Goal: Task Accomplishment & Management: Use online tool/utility

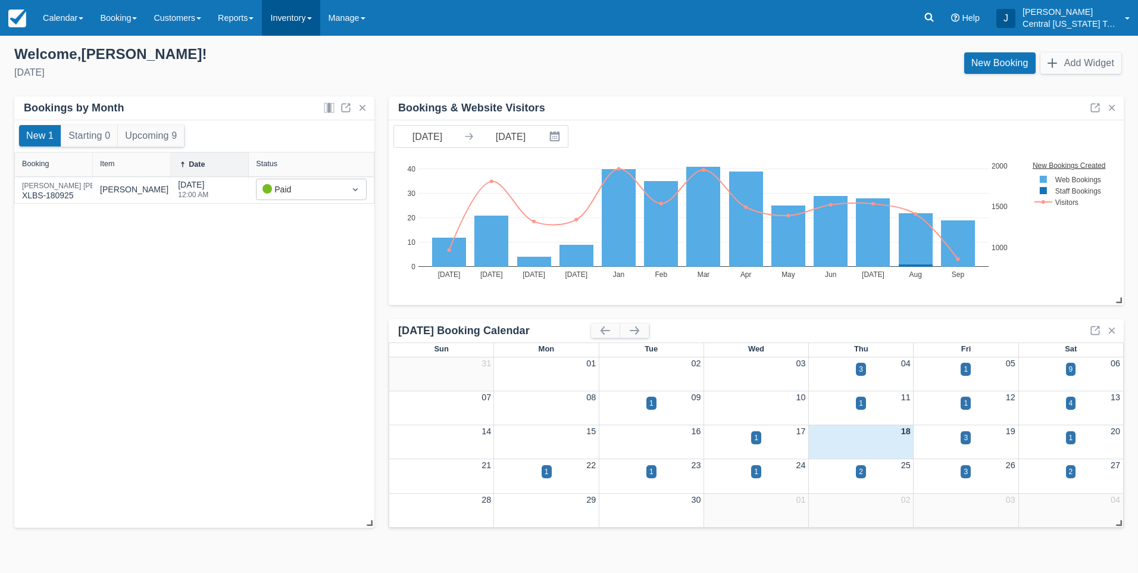
drag, startPoint x: 0, startPoint y: 0, endPoint x: 304, endPoint y: 33, distance: 305.5
click at [298, 21] on link "Inventory" at bounding box center [291, 18] width 58 height 36
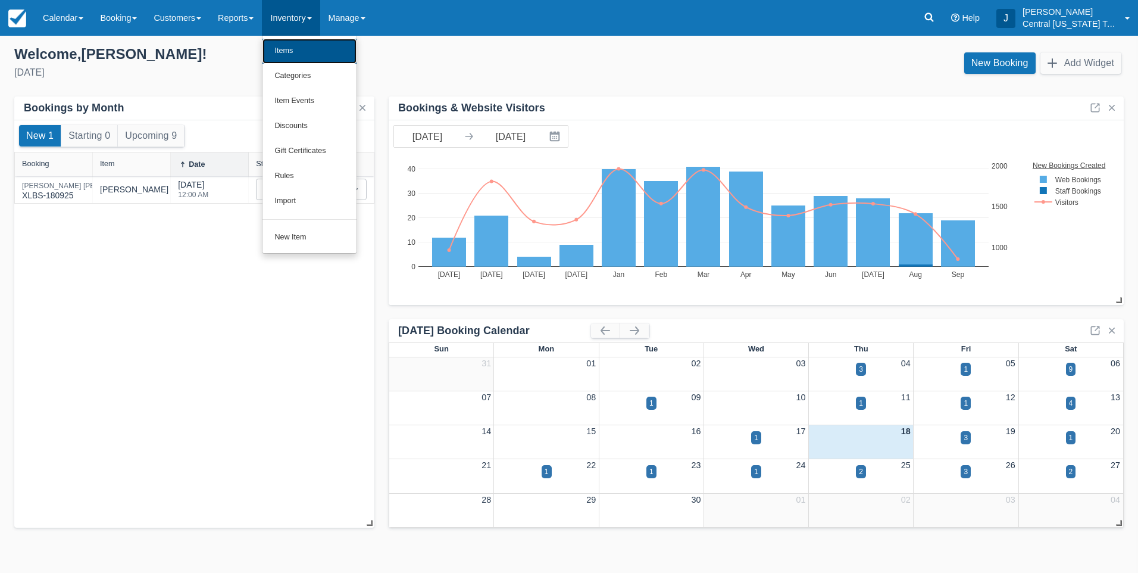
click at [307, 45] on link "Items" at bounding box center [310, 51] width 94 height 25
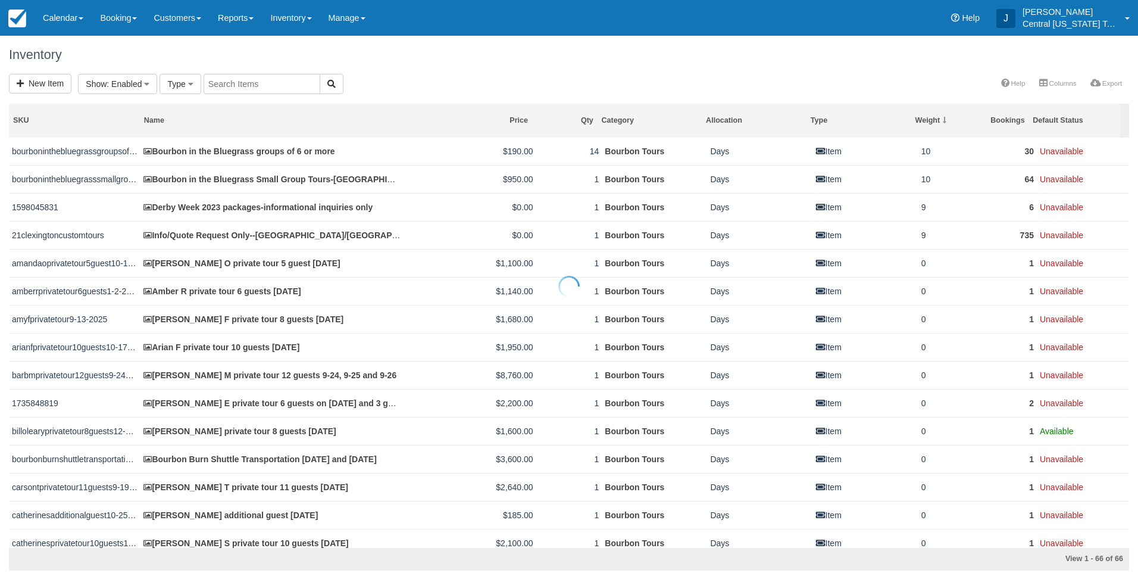
click at [242, 82] on input "text" at bounding box center [262, 84] width 117 height 20
type input "Jeffrey"
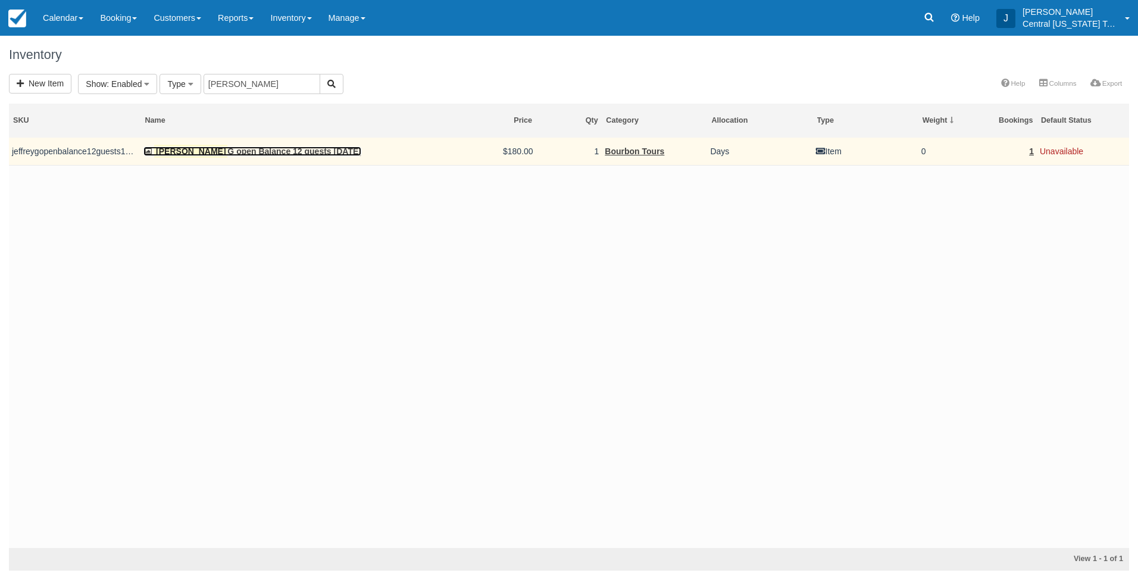
click at [224, 153] on link "Jeffrey G open Balance 12 guests 10-12-25" at bounding box center [252, 151] width 218 height 10
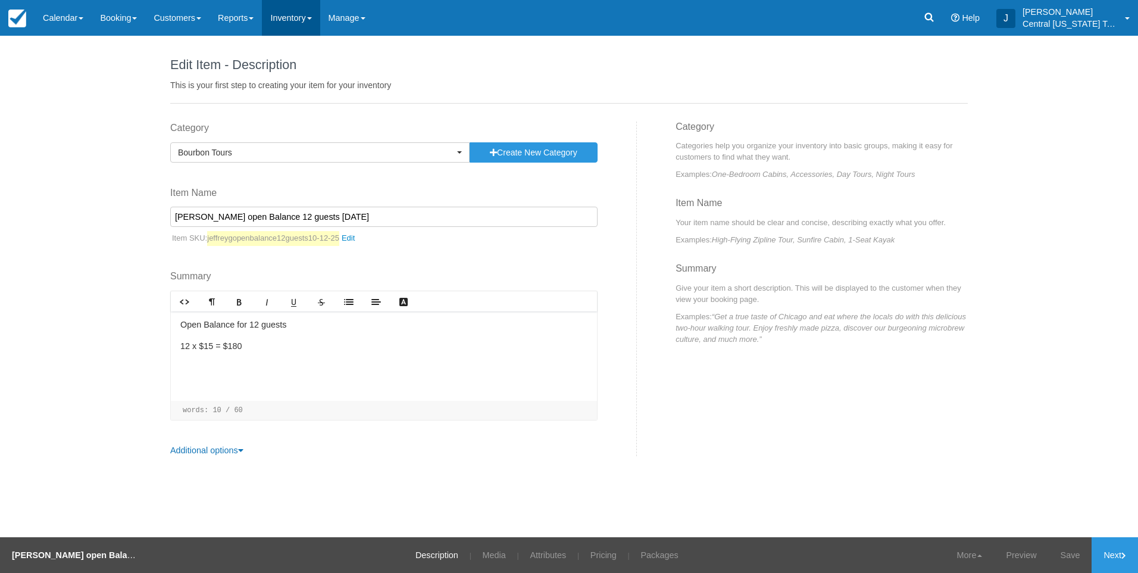
click at [308, 20] on link "Inventory" at bounding box center [291, 18] width 58 height 36
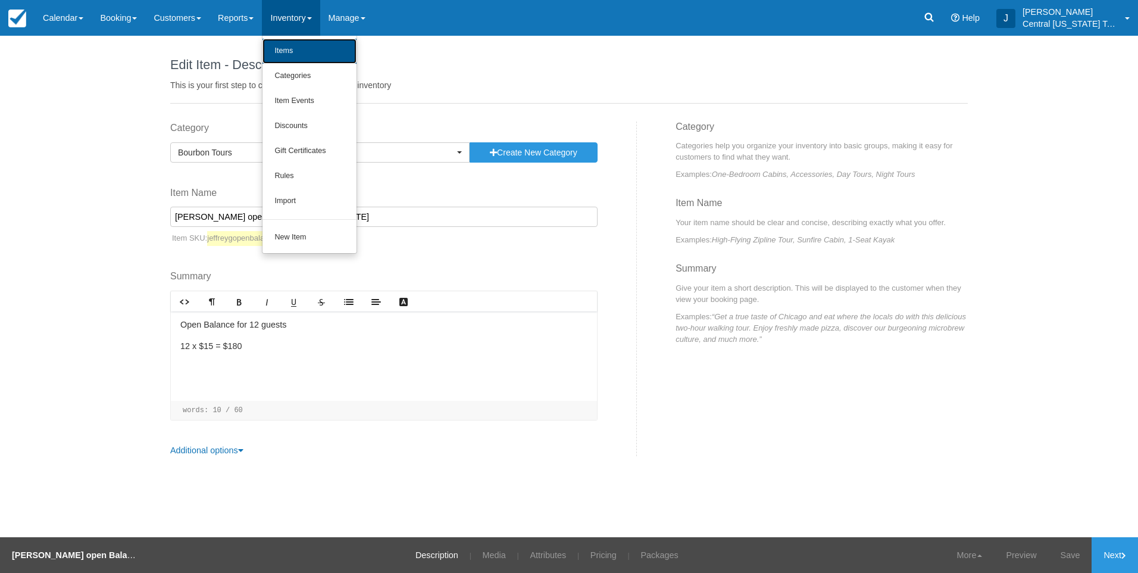
click at [317, 46] on link "Items" at bounding box center [310, 51] width 94 height 25
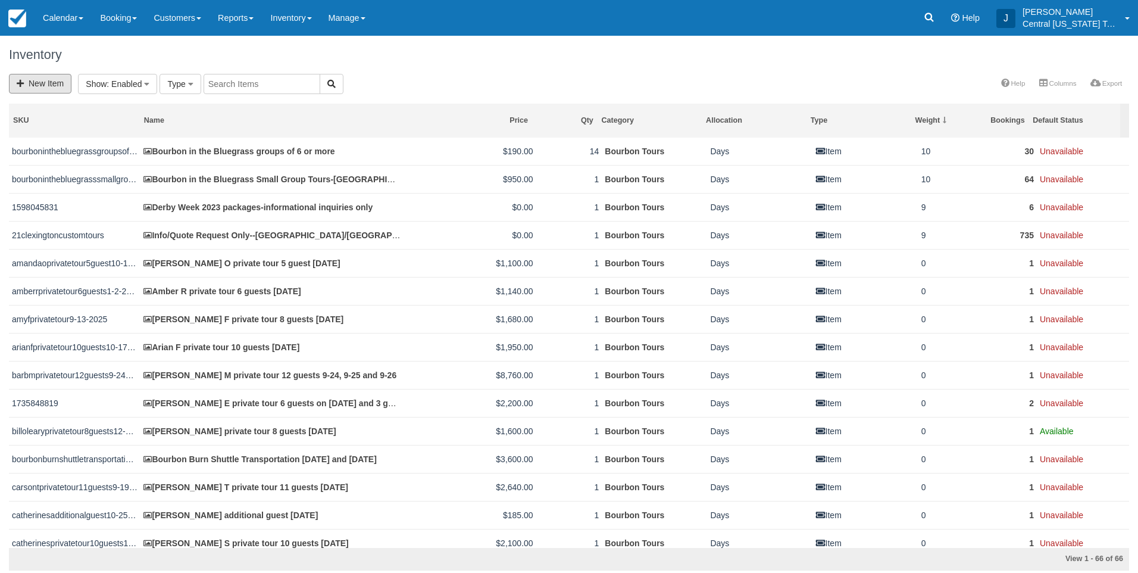
click at [65, 84] on link "New Item" at bounding box center [40, 84] width 63 height 20
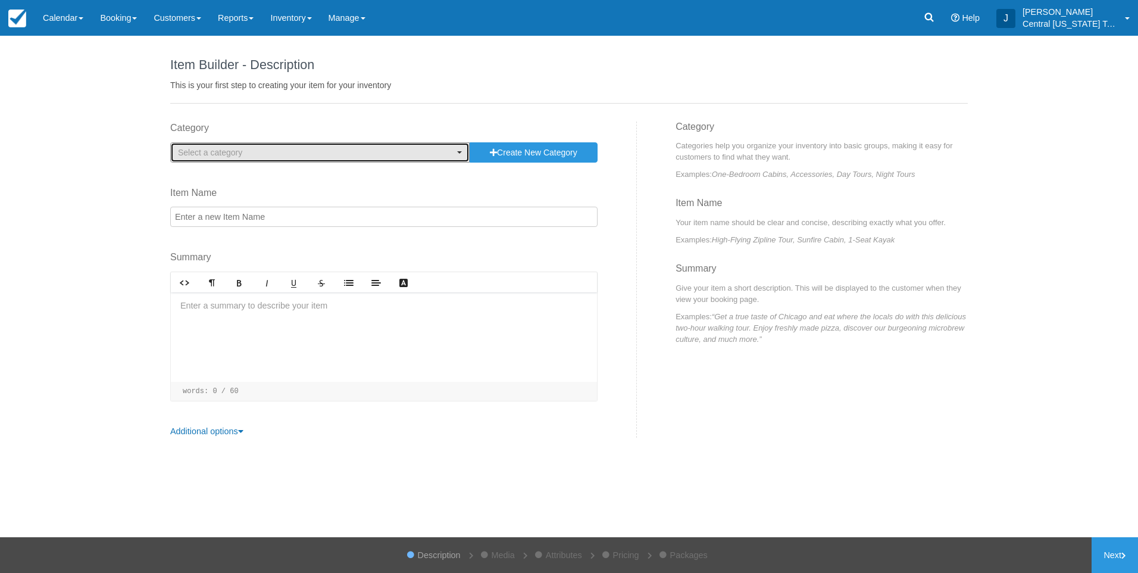
click at [355, 156] on span "Select a category" at bounding box center [316, 152] width 276 height 12
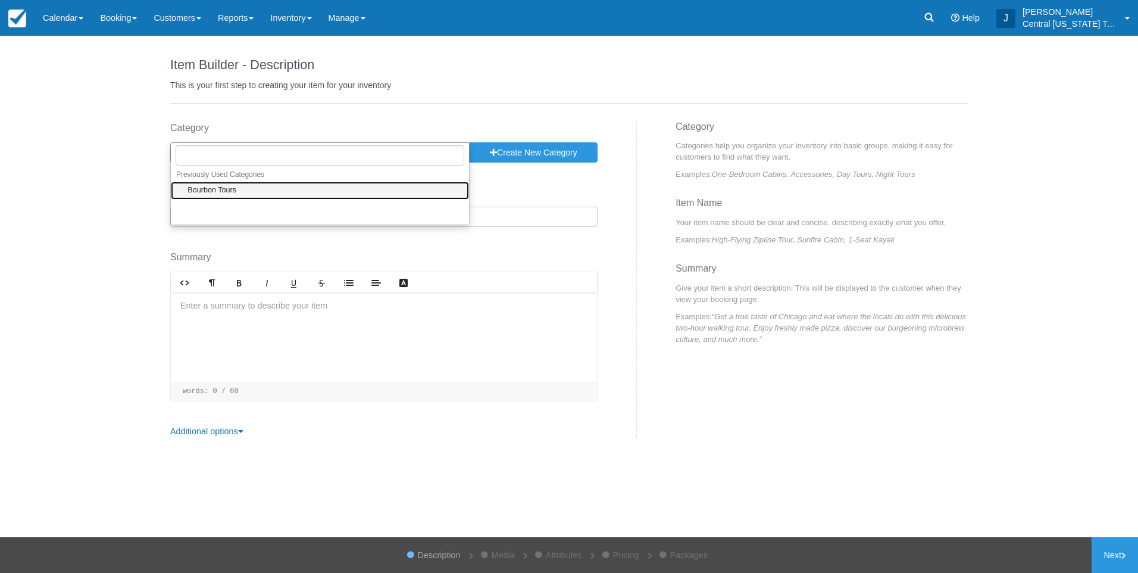
click at [322, 185] on link "Bourbon Tours" at bounding box center [320, 191] width 298 height 18
select select "1"
click at [317, 221] on input "Item Name" at bounding box center [384, 217] width 428 height 20
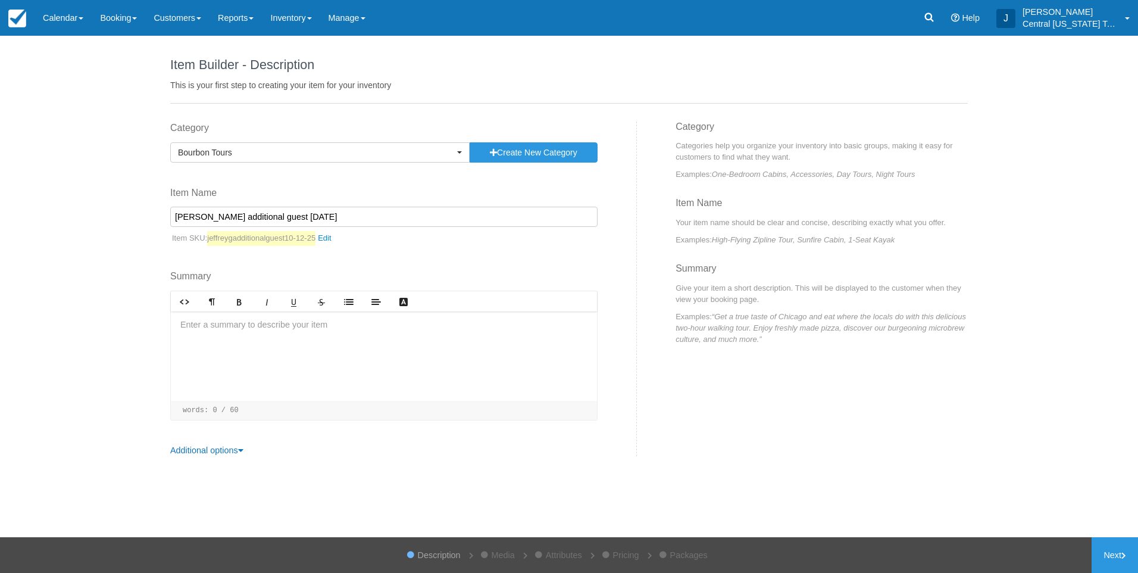
type input "[PERSON_NAME] additional guest [DATE]"
click at [296, 322] on div at bounding box center [384, 355] width 426 height 89
click at [1117, 550] on link "Next" at bounding box center [1115, 555] width 46 height 36
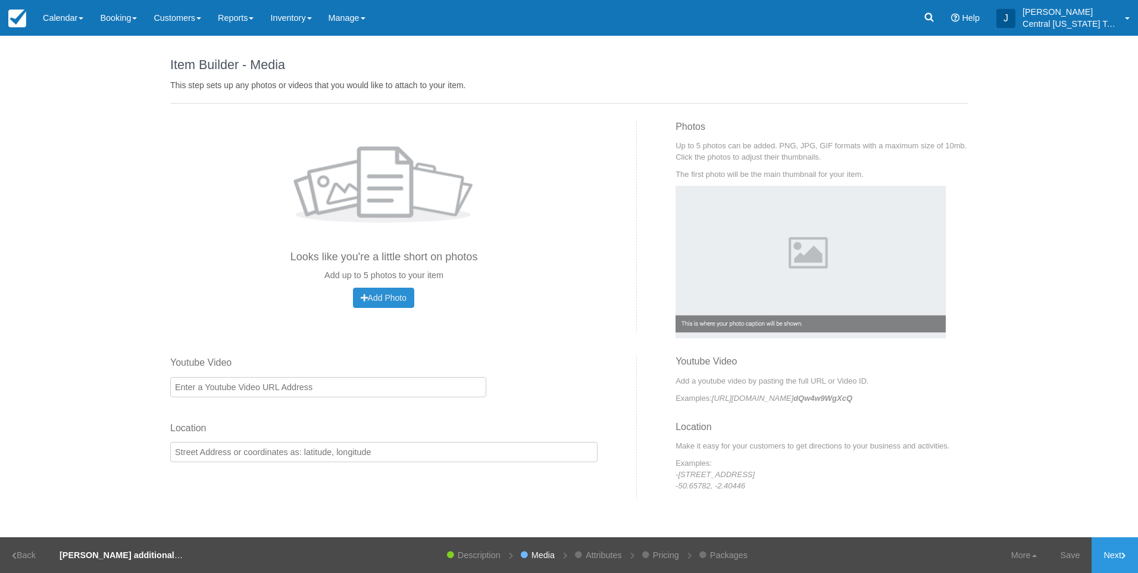
click at [403, 301] on span "Add Photo" at bounding box center [384, 298] width 46 height 10
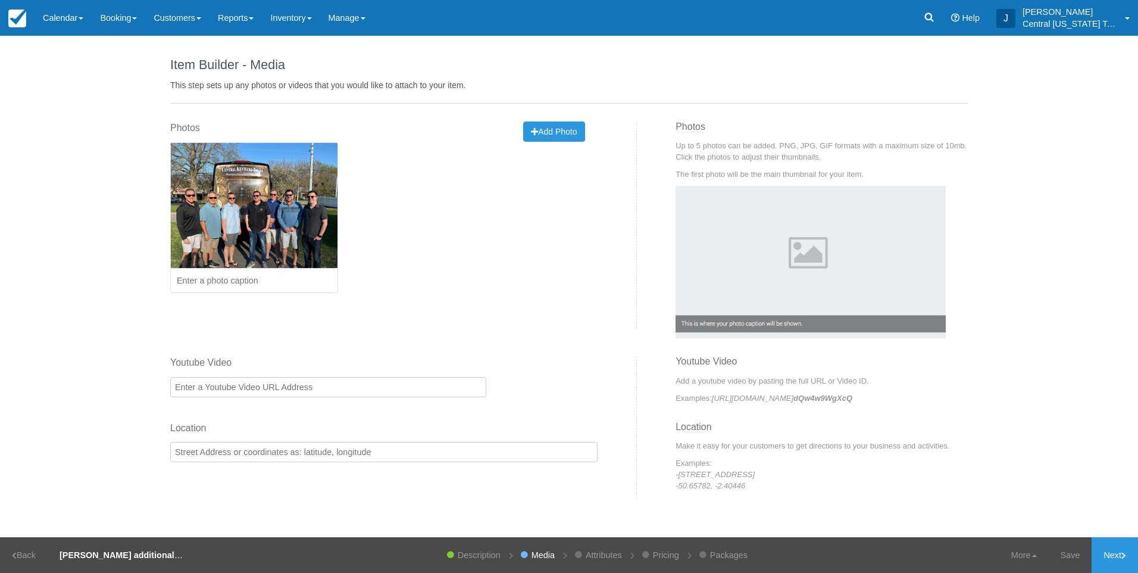
click at [1038, 336] on div "Item Builder - Description This is your first step to creating your item for yo…" at bounding box center [569, 286] width 1138 height 501
click at [1113, 546] on link "Next" at bounding box center [1115, 555] width 46 height 36
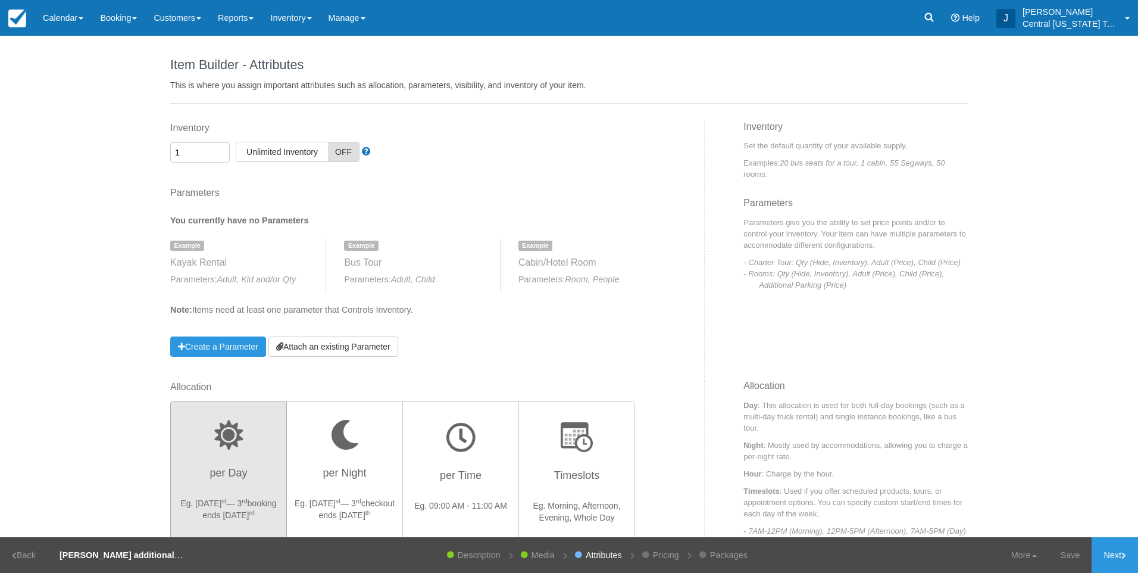
click at [377, 334] on div "Parameters You currently have no Parameters Example Kayak Rental Parameters: Ad…" at bounding box center [417, 271] width 495 height 171
click at [389, 349] on link "Attach an existing Parameter" at bounding box center [334, 346] width 130 height 20
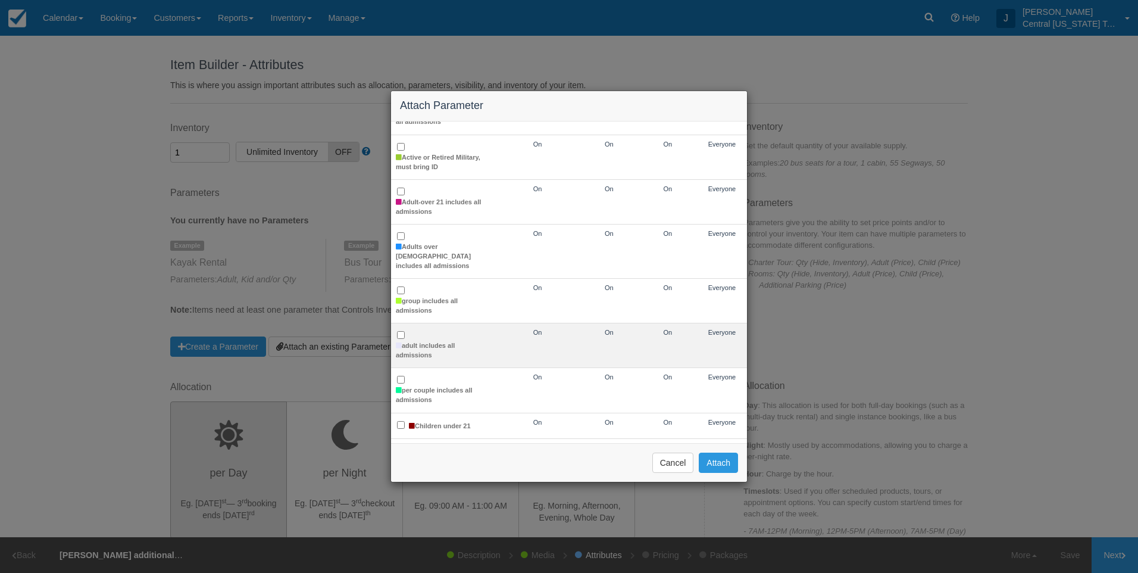
scroll to position [179, 0]
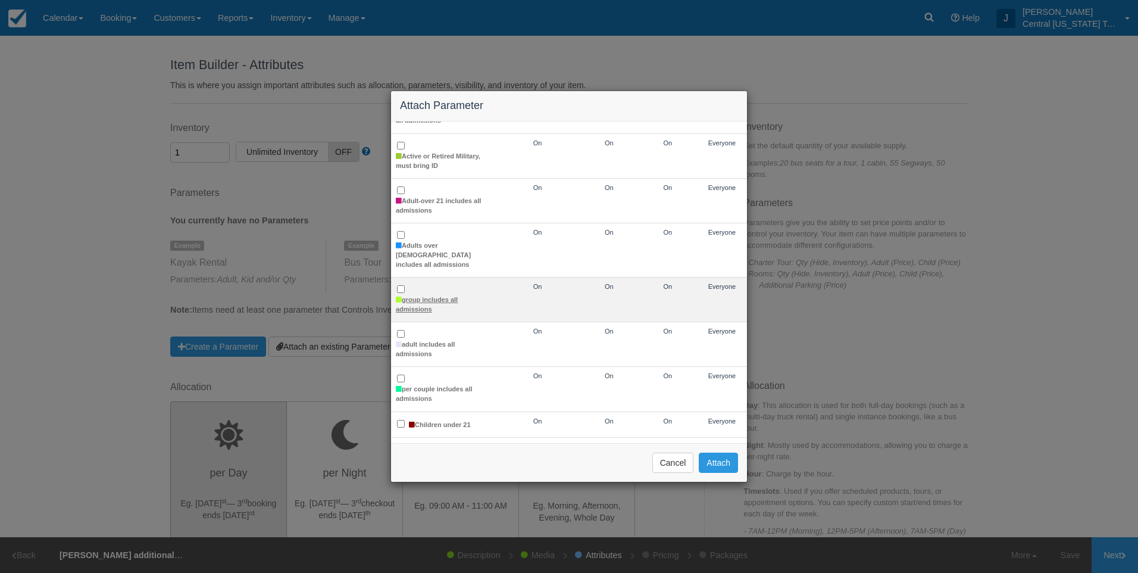
click at [423, 295] on label "group includes all admissions" at bounding box center [443, 304] width 95 height 18
click at [405, 293] on input "group includes all admissions" at bounding box center [401, 289] width 8 height 8
checkbox input "true"
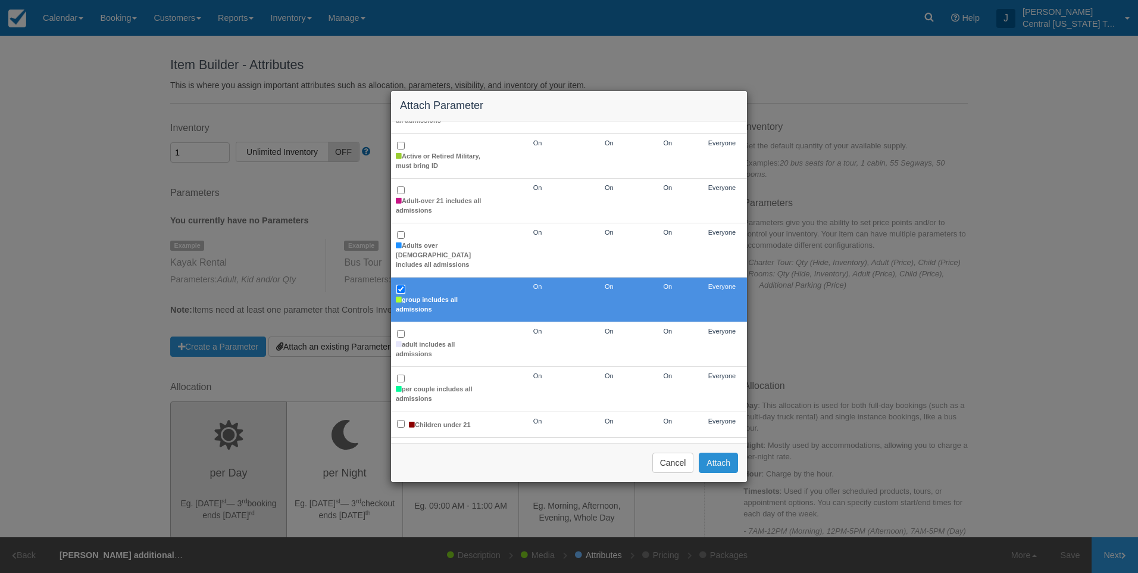
click at [709, 464] on button "Attach" at bounding box center [718, 463] width 39 height 20
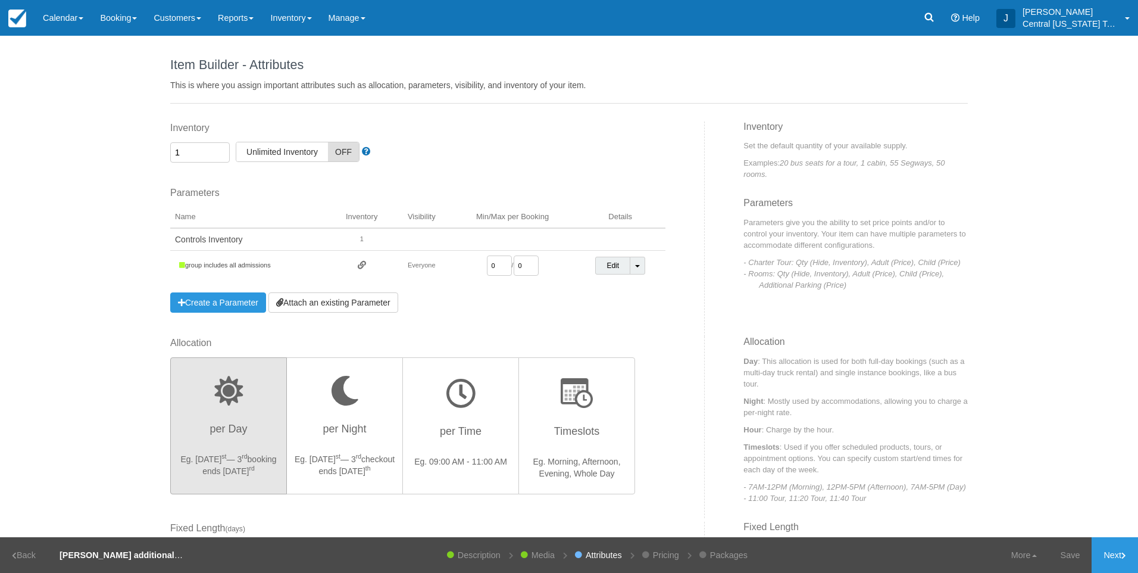
drag, startPoint x: 495, startPoint y: 261, endPoint x: 437, endPoint y: 258, distance: 58.4
click at [443, 260] on tr "group includes all admissions Everyone 0 / 0 Edit Toggle Dropdown Detach Parame…" at bounding box center [417, 266] width 495 height 30
type input "1"
click at [653, 342] on div "Allocation per Day Eg. [DATE] — [DATE] booking ends [DATE] per Night Eg. [DATE]…" at bounding box center [433, 427] width 544 height 182
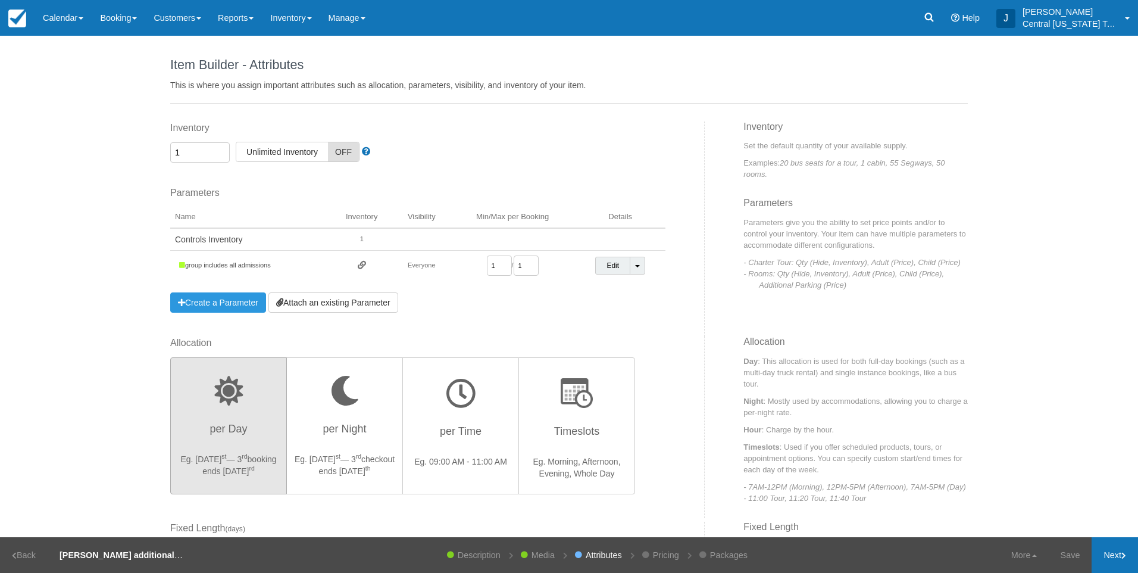
click at [1121, 553] on link "Next" at bounding box center [1115, 555] width 46 height 36
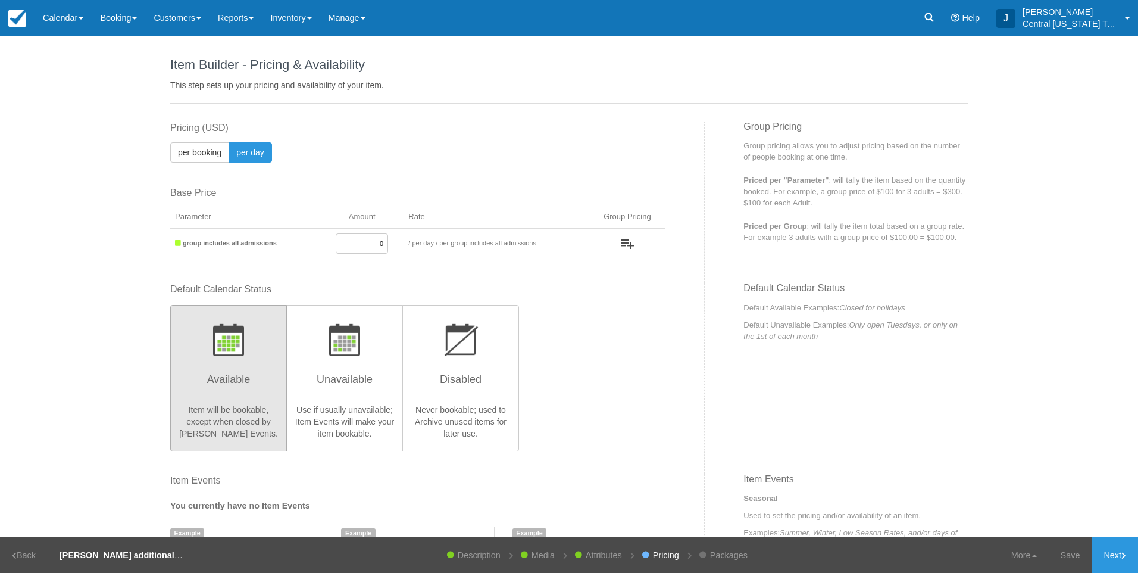
click at [342, 251] on input "0" at bounding box center [362, 243] width 52 height 20
drag, startPoint x: 343, startPoint y: 244, endPoint x: 403, endPoint y: 244, distance: 59.5
click at [403, 244] on tr "group includes all admissions 0 / per booking per day / per group includes all …" at bounding box center [417, 243] width 495 height 31
